Goal: Understand process/instructions: Learn how to perform a task or action

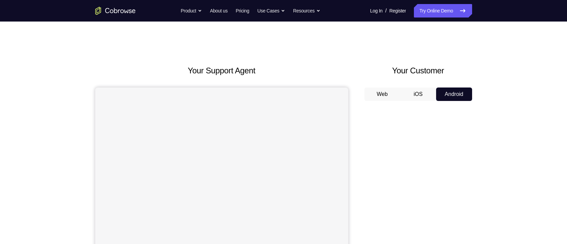
scroll to position [58, 0]
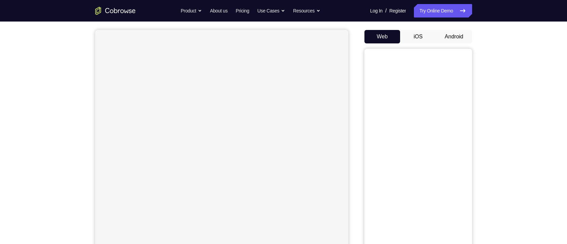
click at [460, 33] on button "Android" at bounding box center [454, 36] width 36 height 13
click at [411, 36] on button "iOS" at bounding box center [418, 36] width 36 height 13
click at [445, 36] on button "Android" at bounding box center [454, 36] width 36 height 13
click at [489, 133] on div "Your Support Agent Your Customer Web iOS Android Next Steps We’d be happy to gi…" at bounding box center [283, 166] width 431 height 444
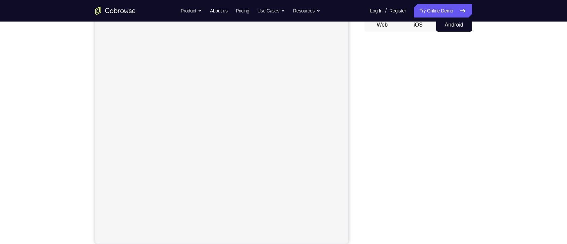
scroll to position [71, 0]
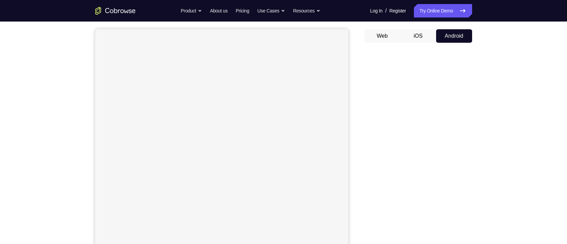
click at [496, 164] on div "Your Support Agent Your Customer Web iOS Android Next Steps We’d be happy to gi…" at bounding box center [283, 185] width 431 height 444
click at [496, 157] on div "Your Support Agent Your Customer Web iOS Android Next Steps We’d be happy to gi…" at bounding box center [283, 180] width 431 height 444
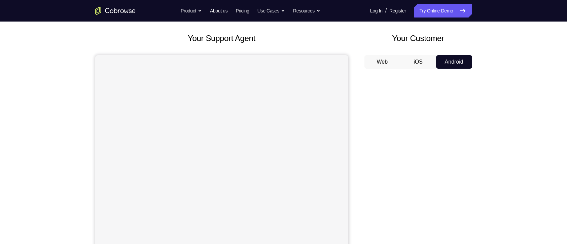
scroll to position [32, 0]
click at [483, 135] on div "Your Support Agent Your Customer Web iOS Android Next Steps We’d be happy to gi…" at bounding box center [283, 212] width 431 height 444
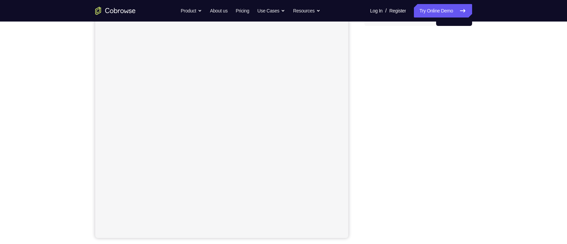
scroll to position [82, 0]
